Goal: Find specific page/section: Find specific page/section

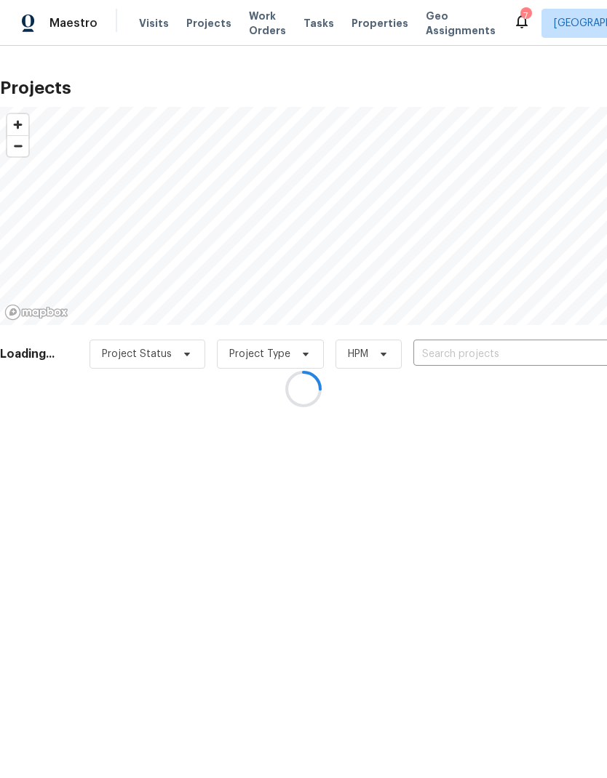
click at [521, 356] on div at bounding box center [303, 389] width 607 height 778
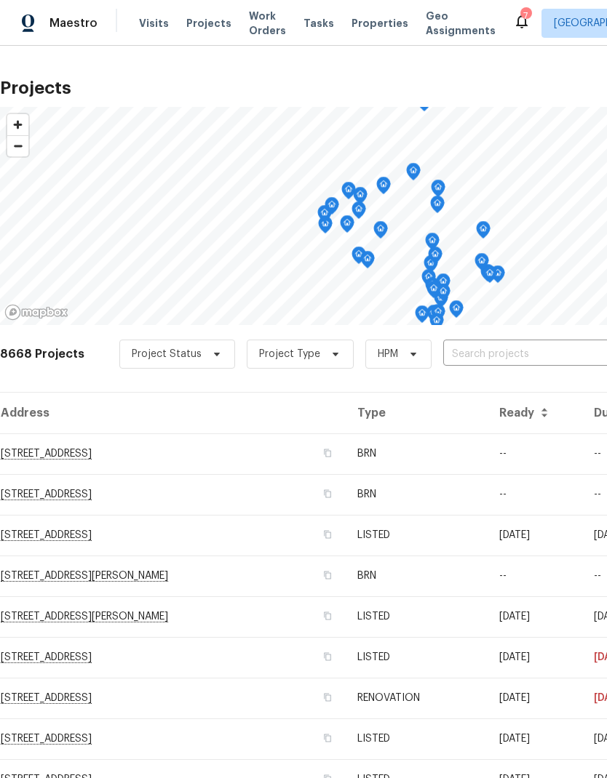
click at [531, 359] on input "text" at bounding box center [526, 354] width 167 height 23
type input "29840"
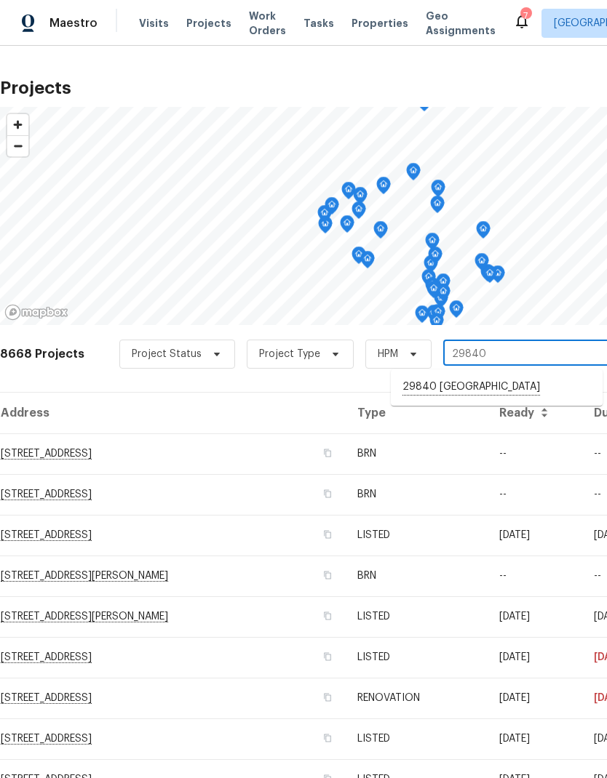
click at [547, 393] on li "29840 [GEOGRAPHIC_DATA]" at bounding box center [497, 387] width 212 height 25
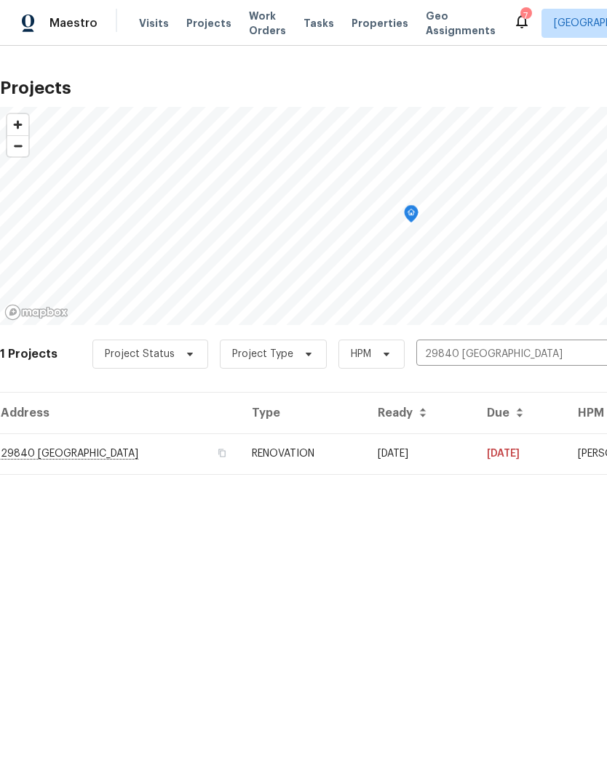
click at [566, 456] on td "[DATE]" at bounding box center [520, 453] width 91 height 41
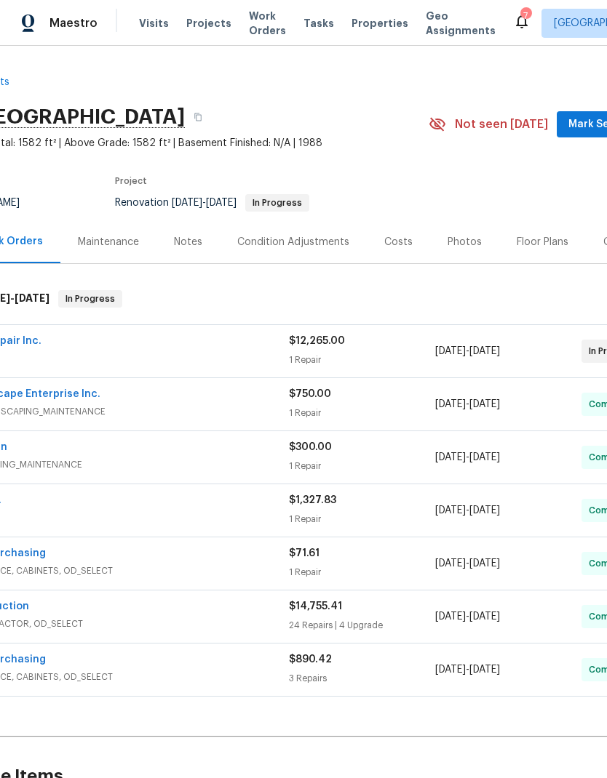
scroll to position [0, 99]
click at [463, 239] on div "Photos" at bounding box center [464, 242] width 34 height 15
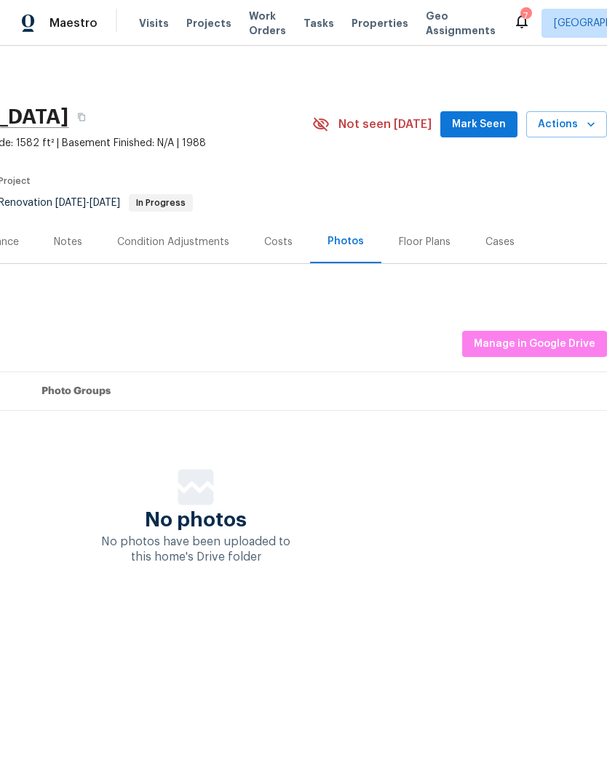
scroll to position [0, 215]
click at [547, 338] on span "Manage in Google Drive" at bounding box center [533, 344] width 121 height 18
